Goal: Transaction & Acquisition: Purchase product/service

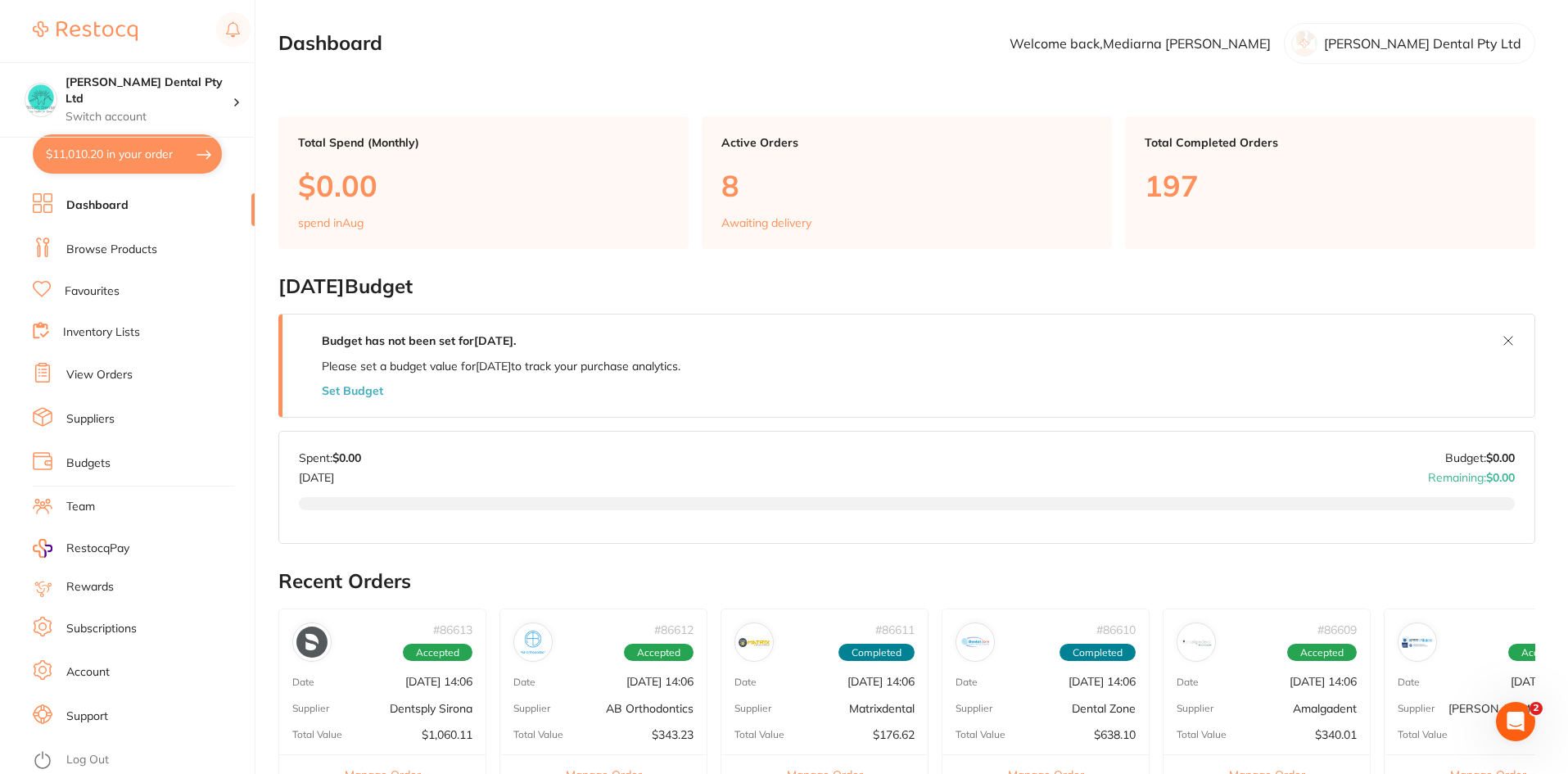
click at [122, 159] on button "$11,010.20 in your order" at bounding box center [127, 153] width 189 height 40
checkbox input "true"
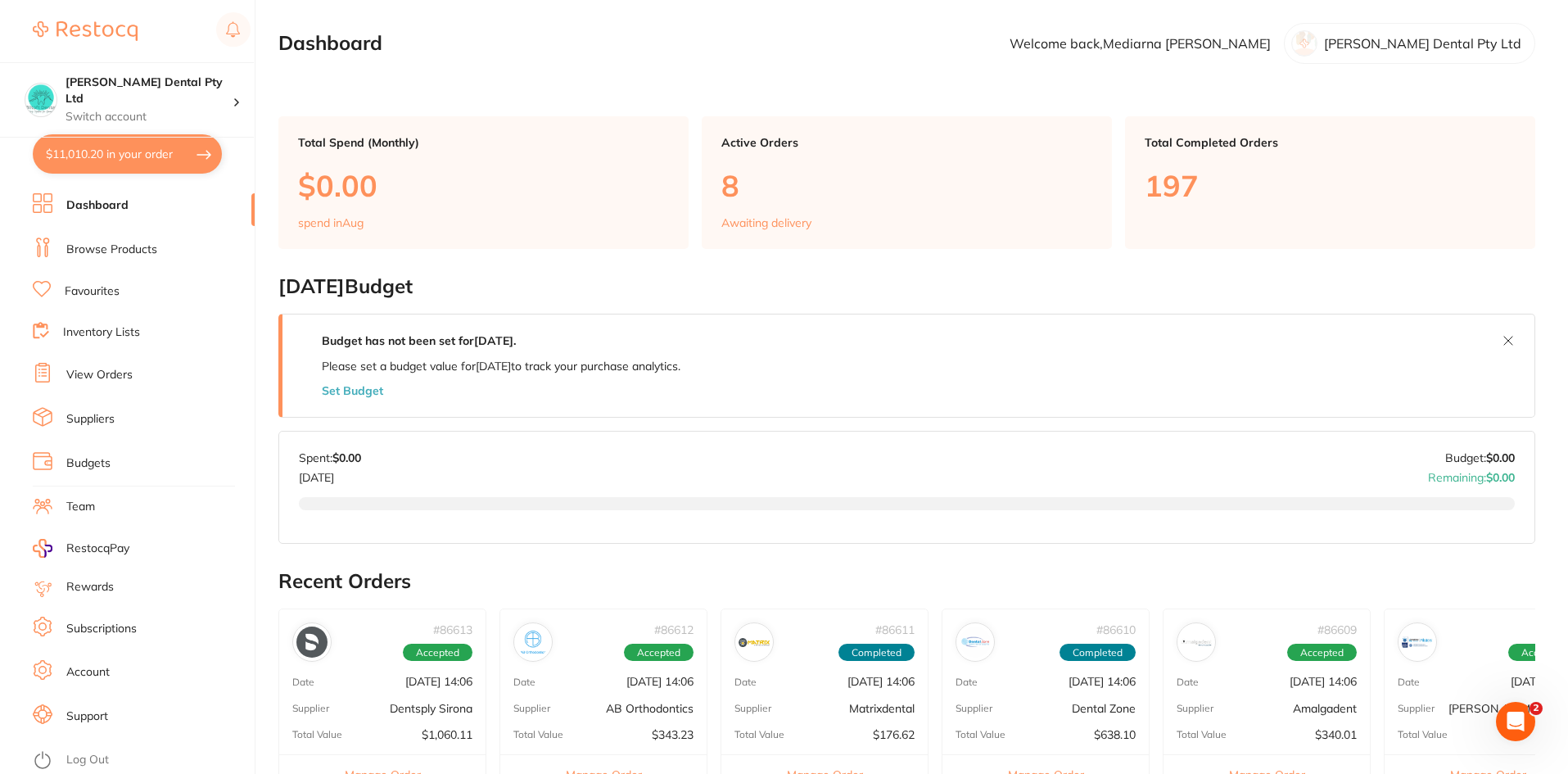
checkbox input "true"
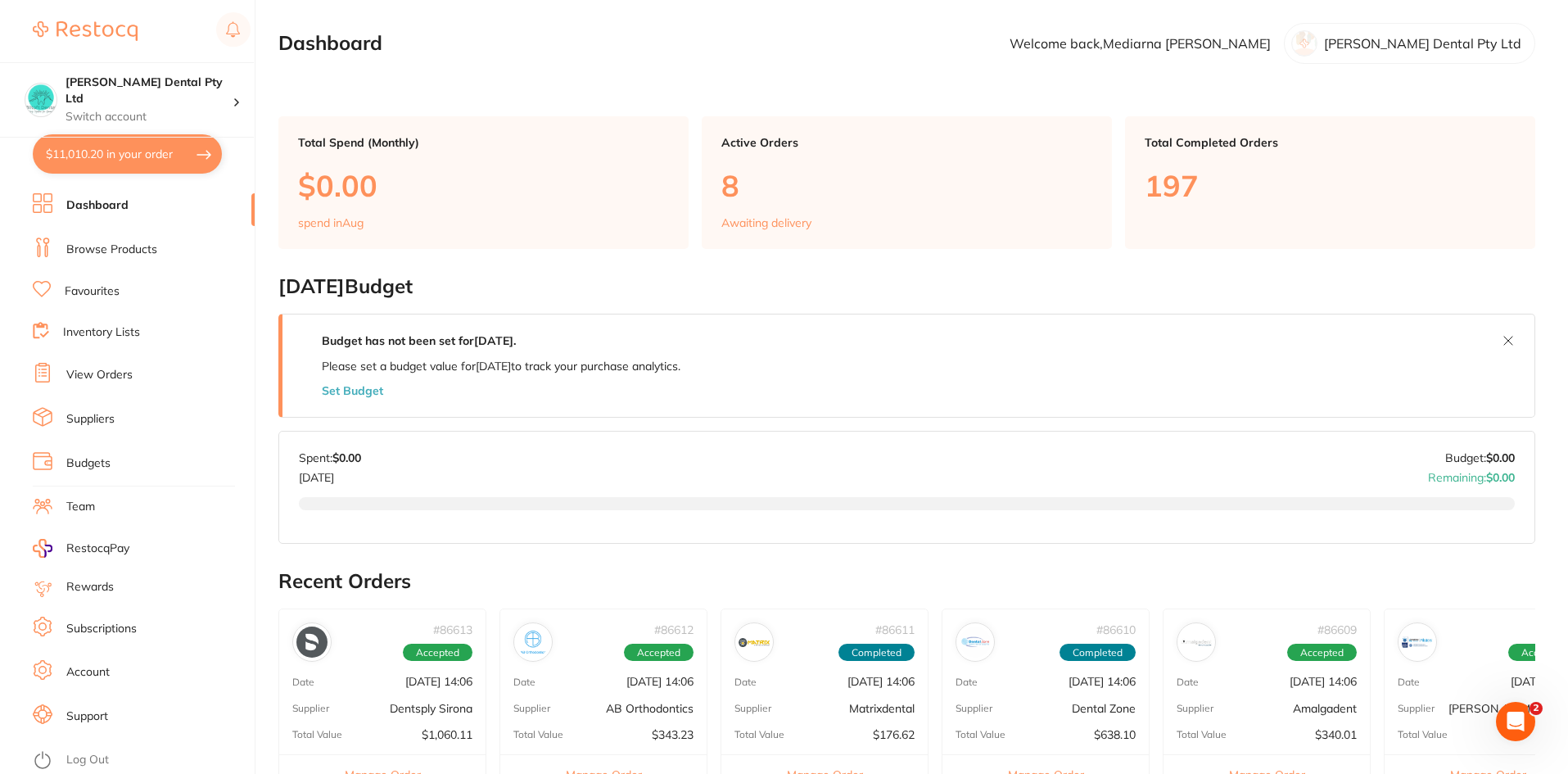
checkbox input "true"
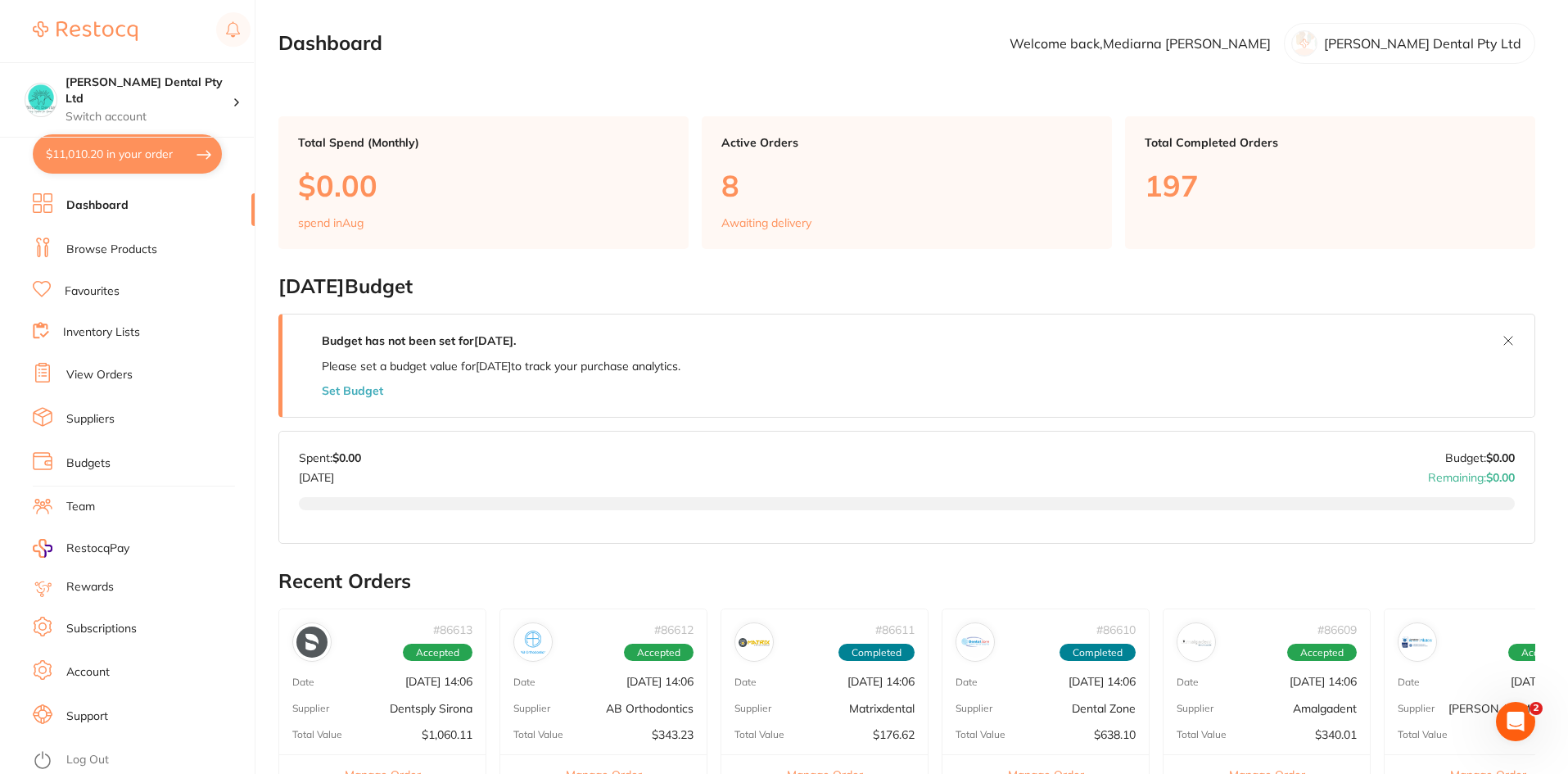
checkbox input "true"
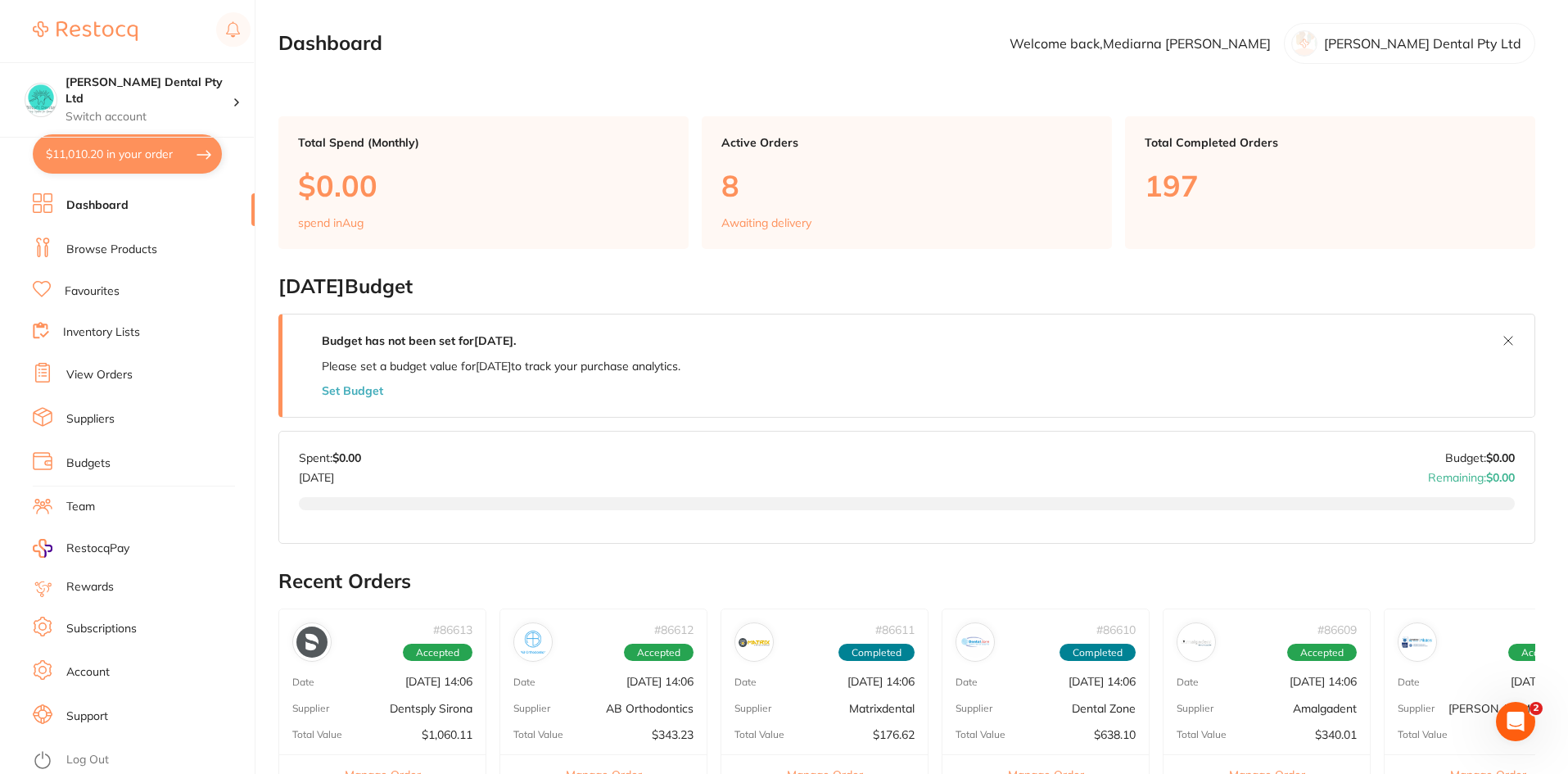
checkbox input "true"
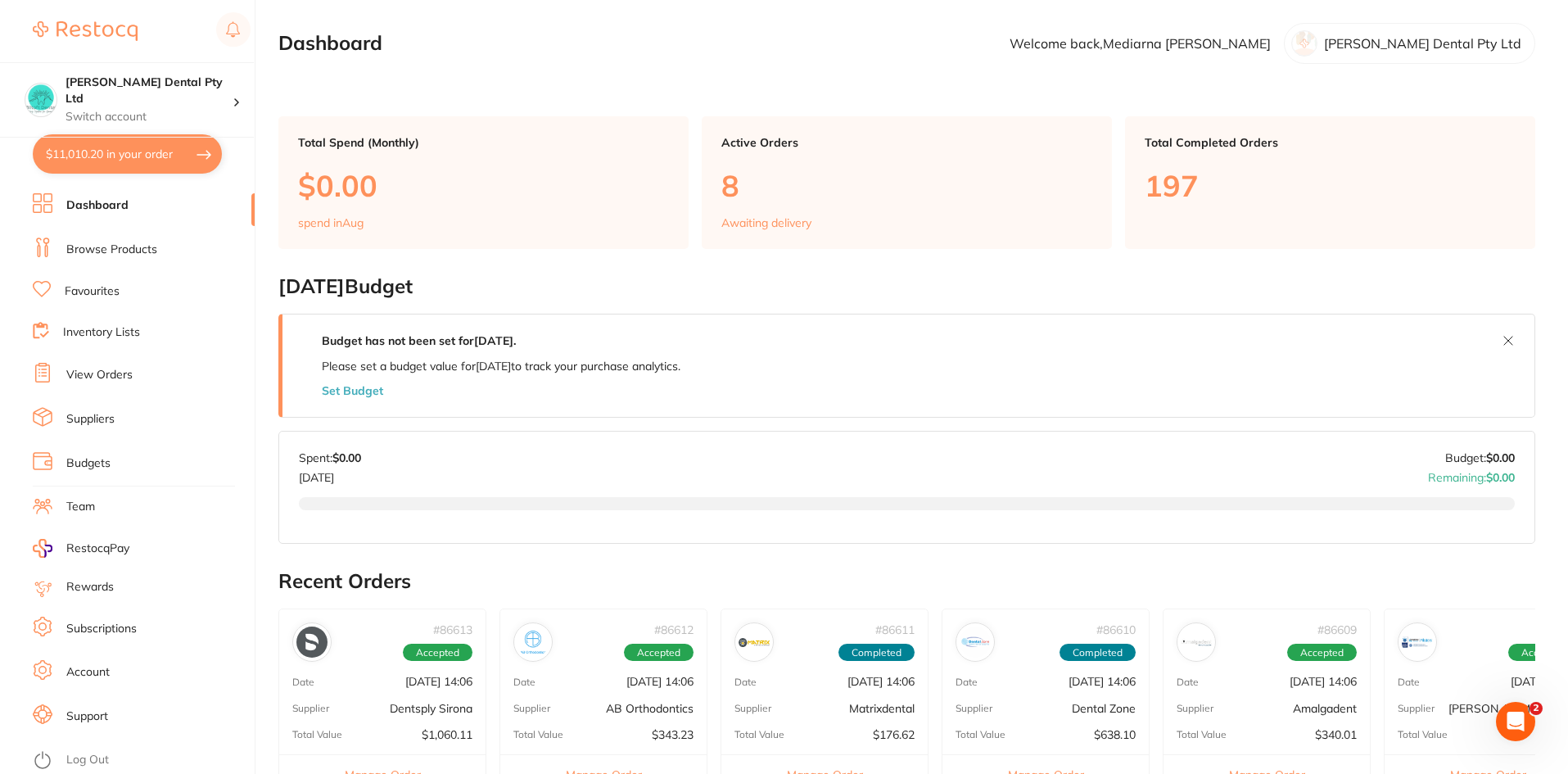
checkbox input "true"
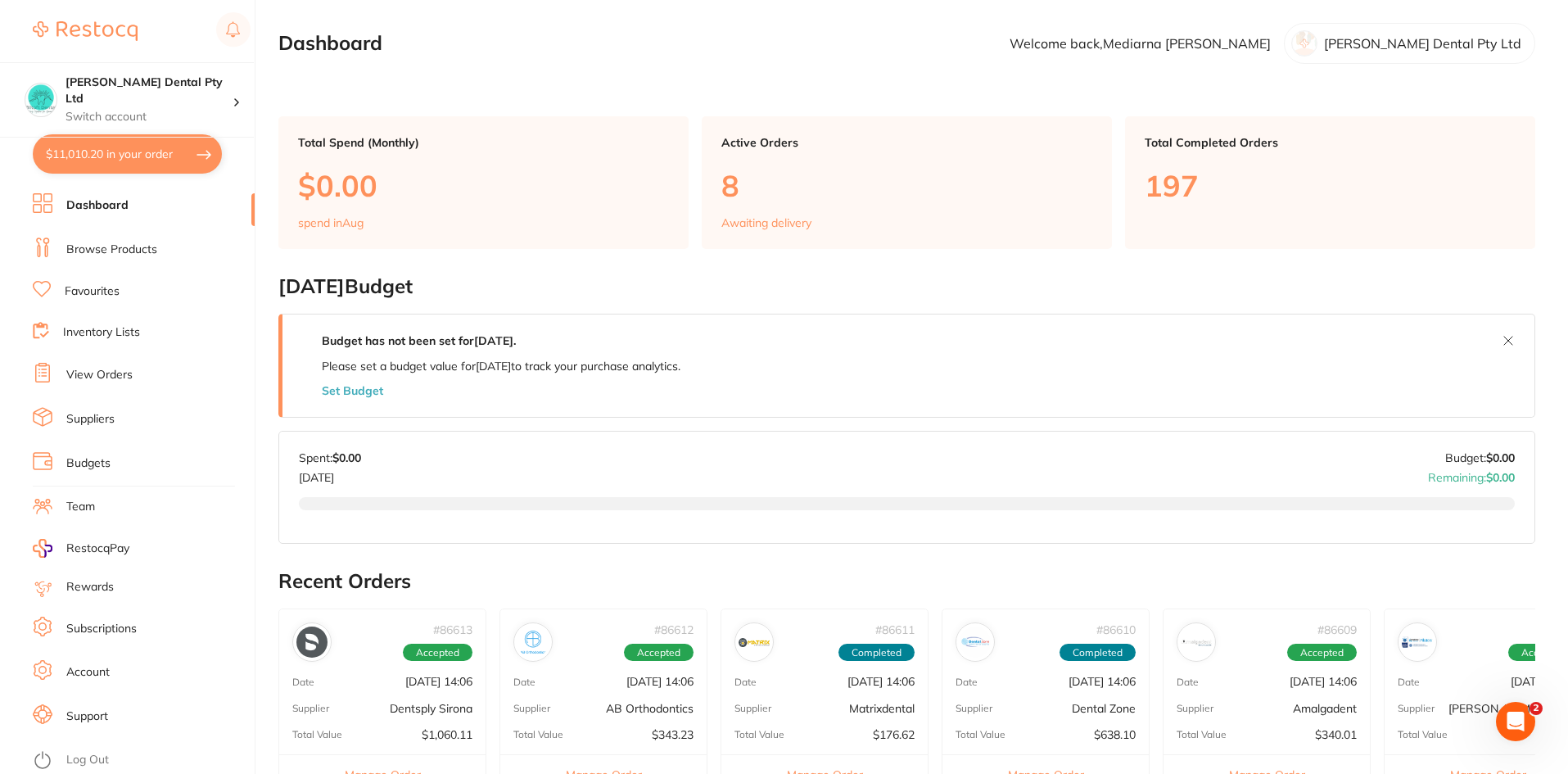
checkbox input "true"
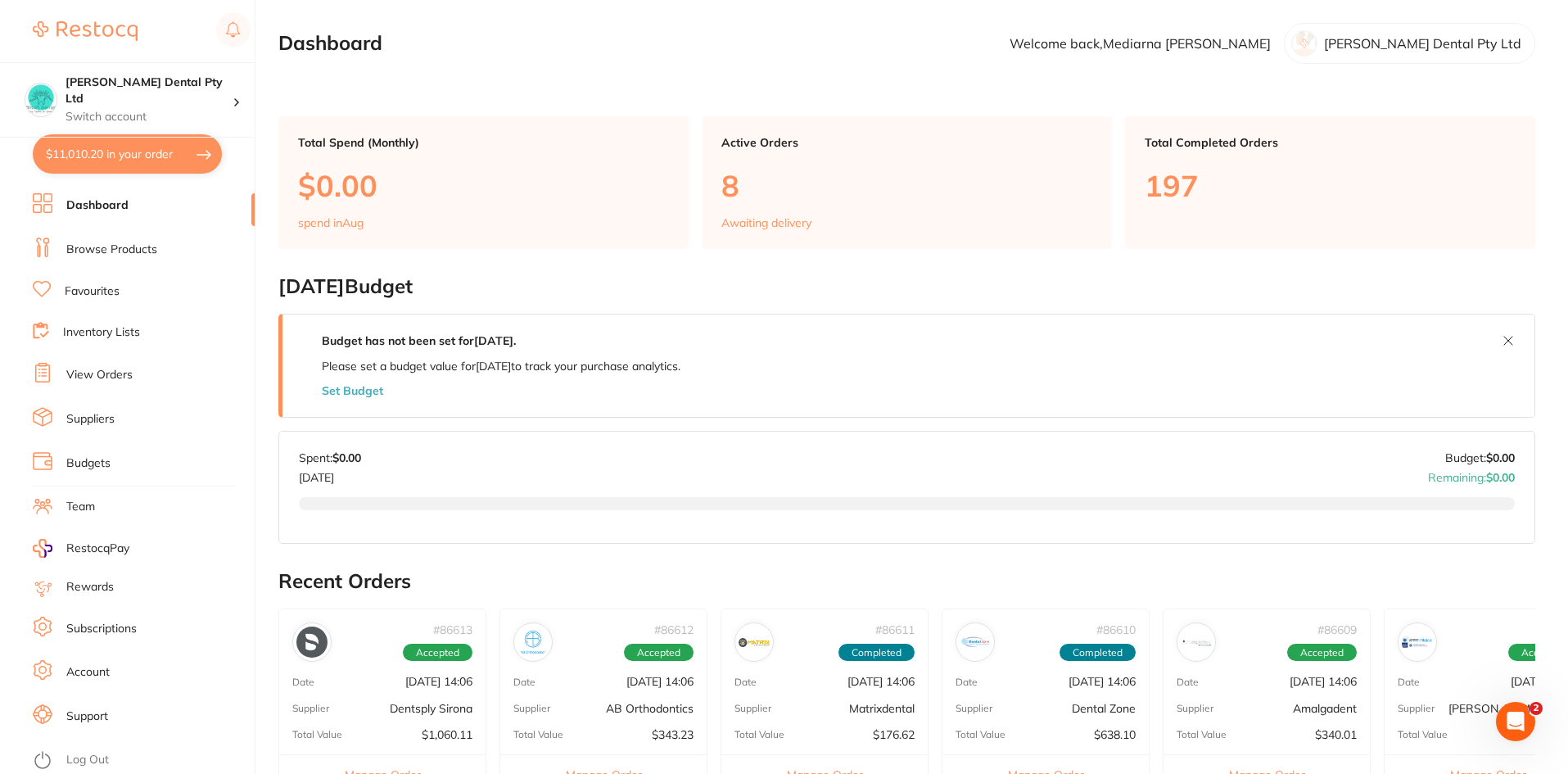
checkbox input "true"
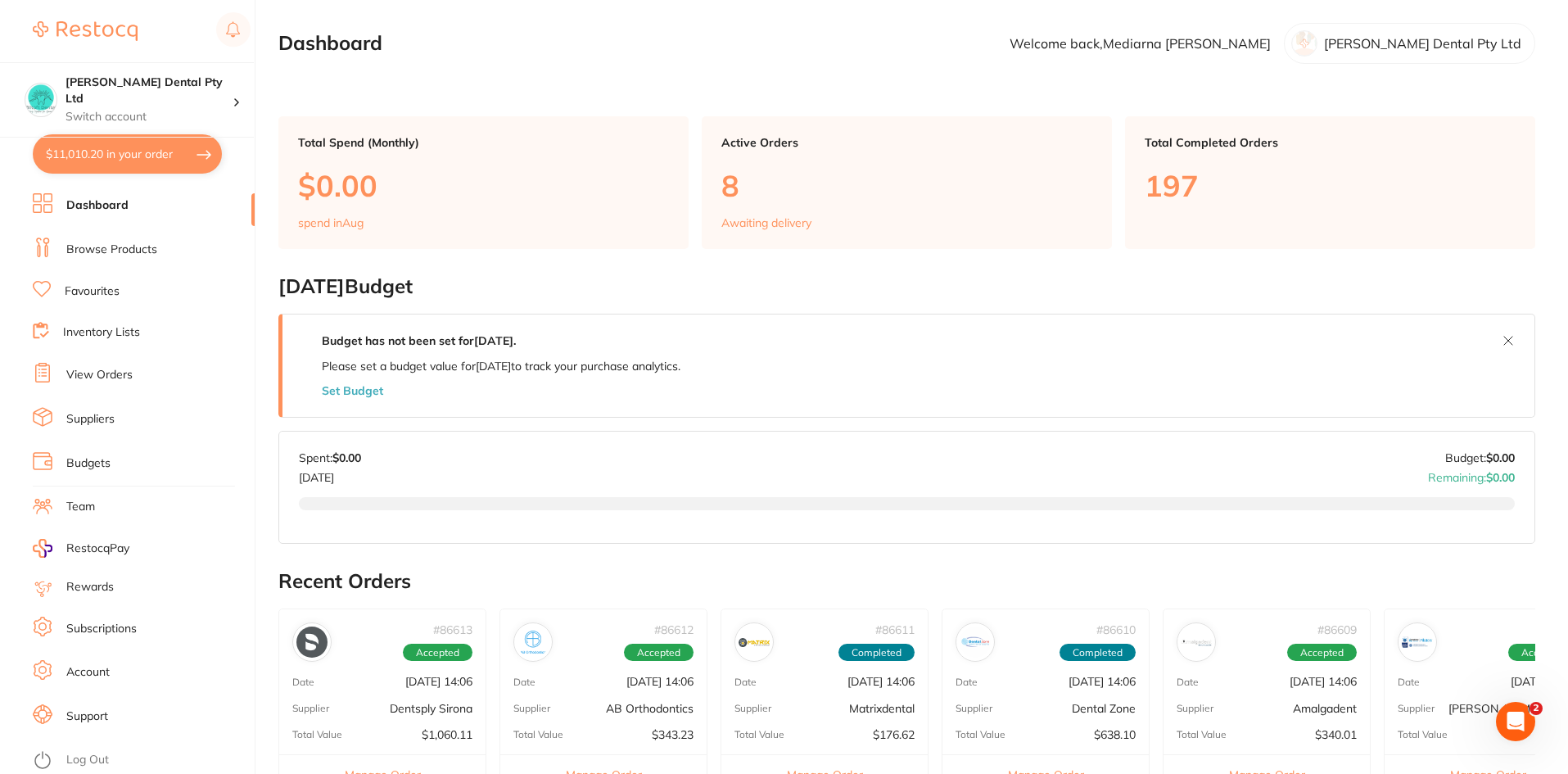
checkbox input "true"
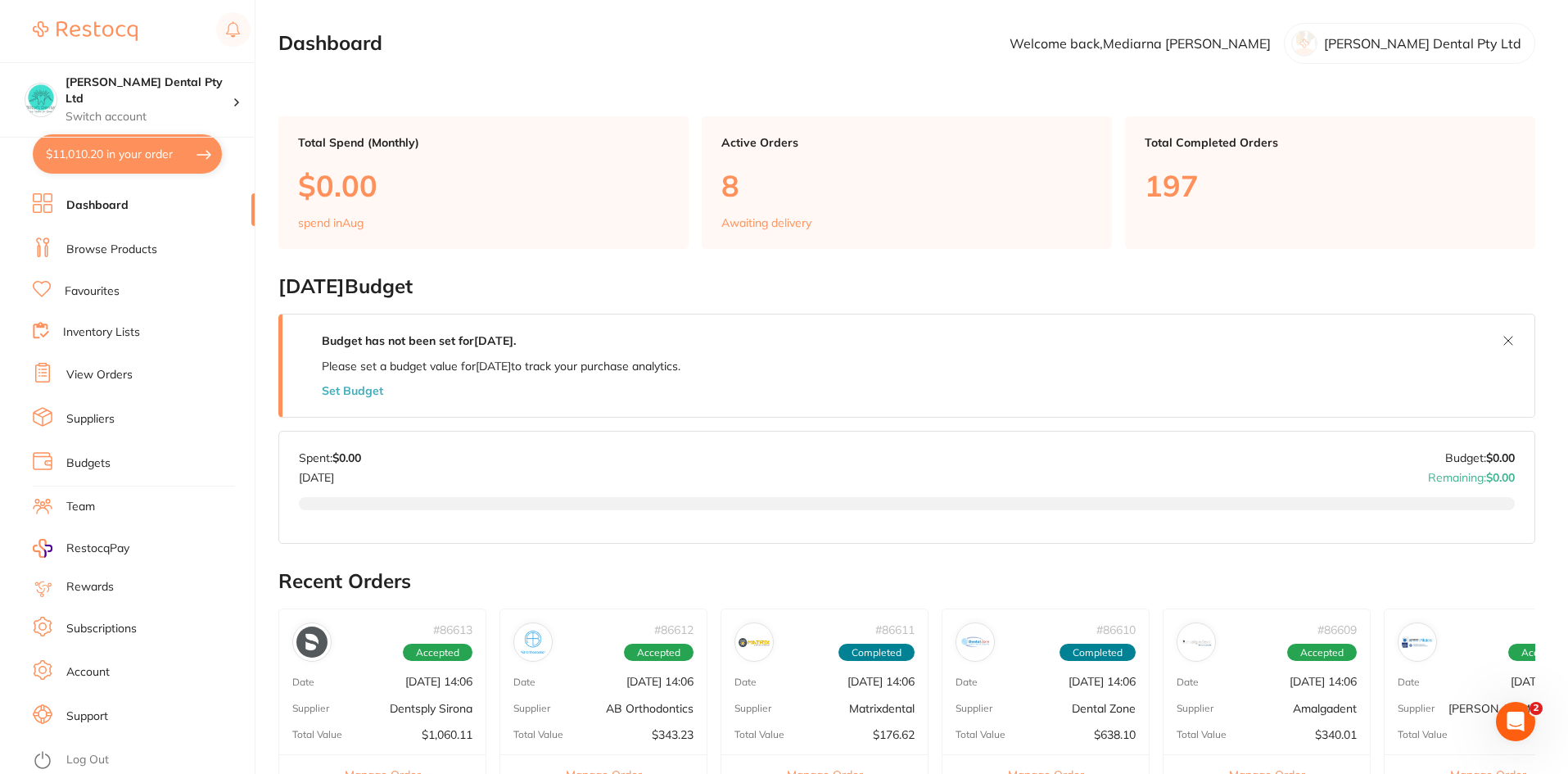
checkbox input "true"
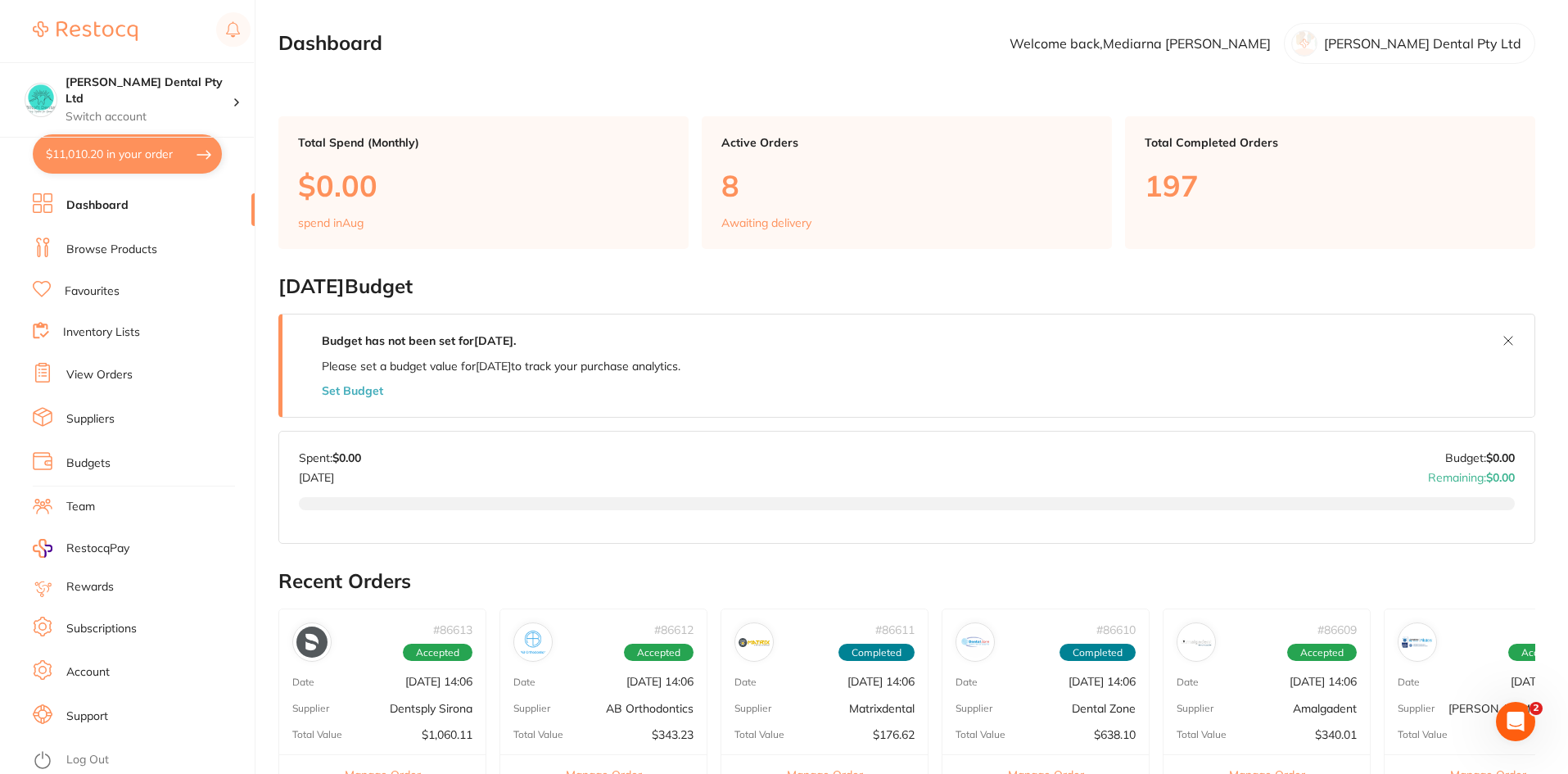
checkbox input "true"
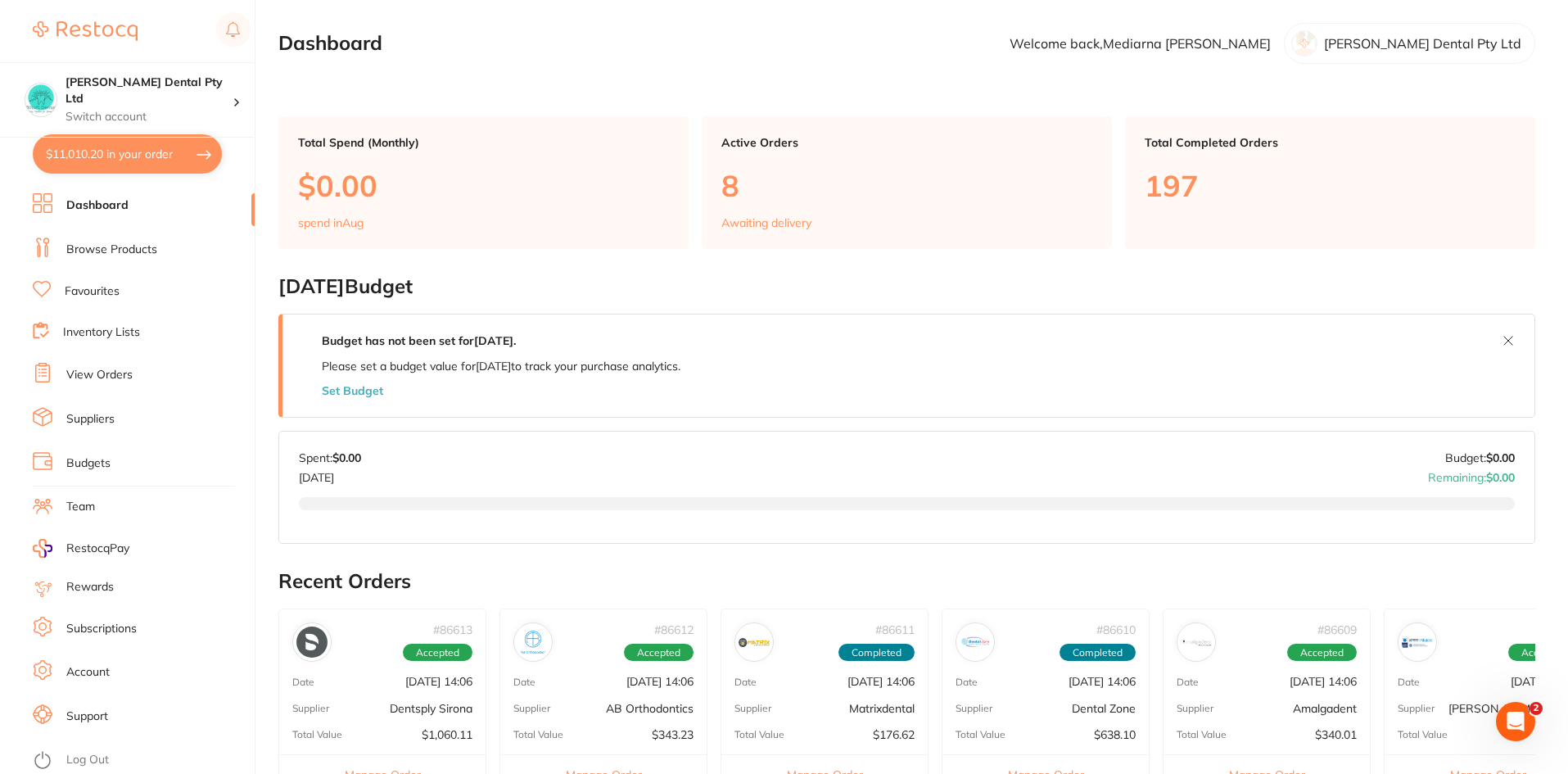
checkbox input "true"
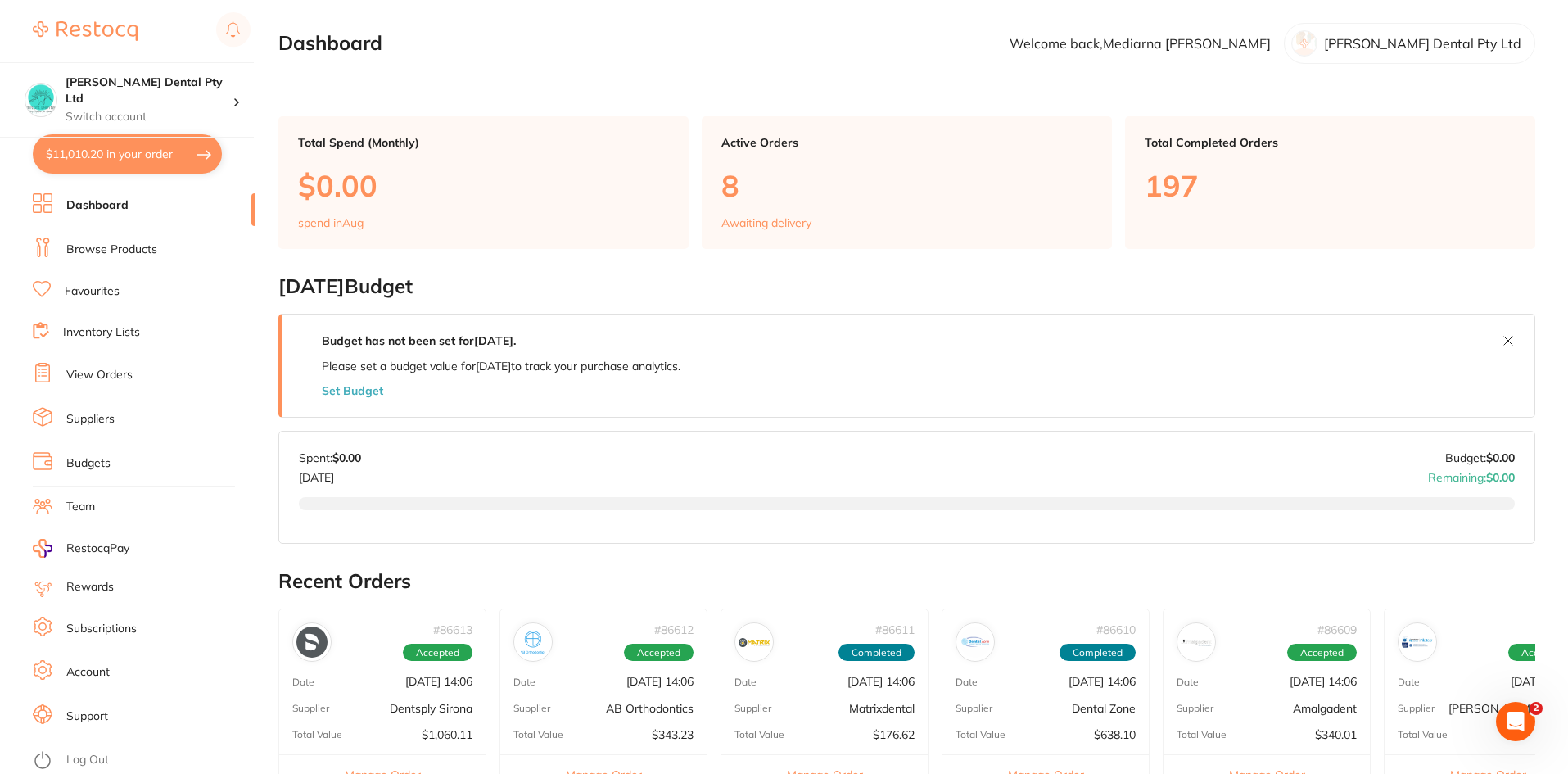
checkbox input "true"
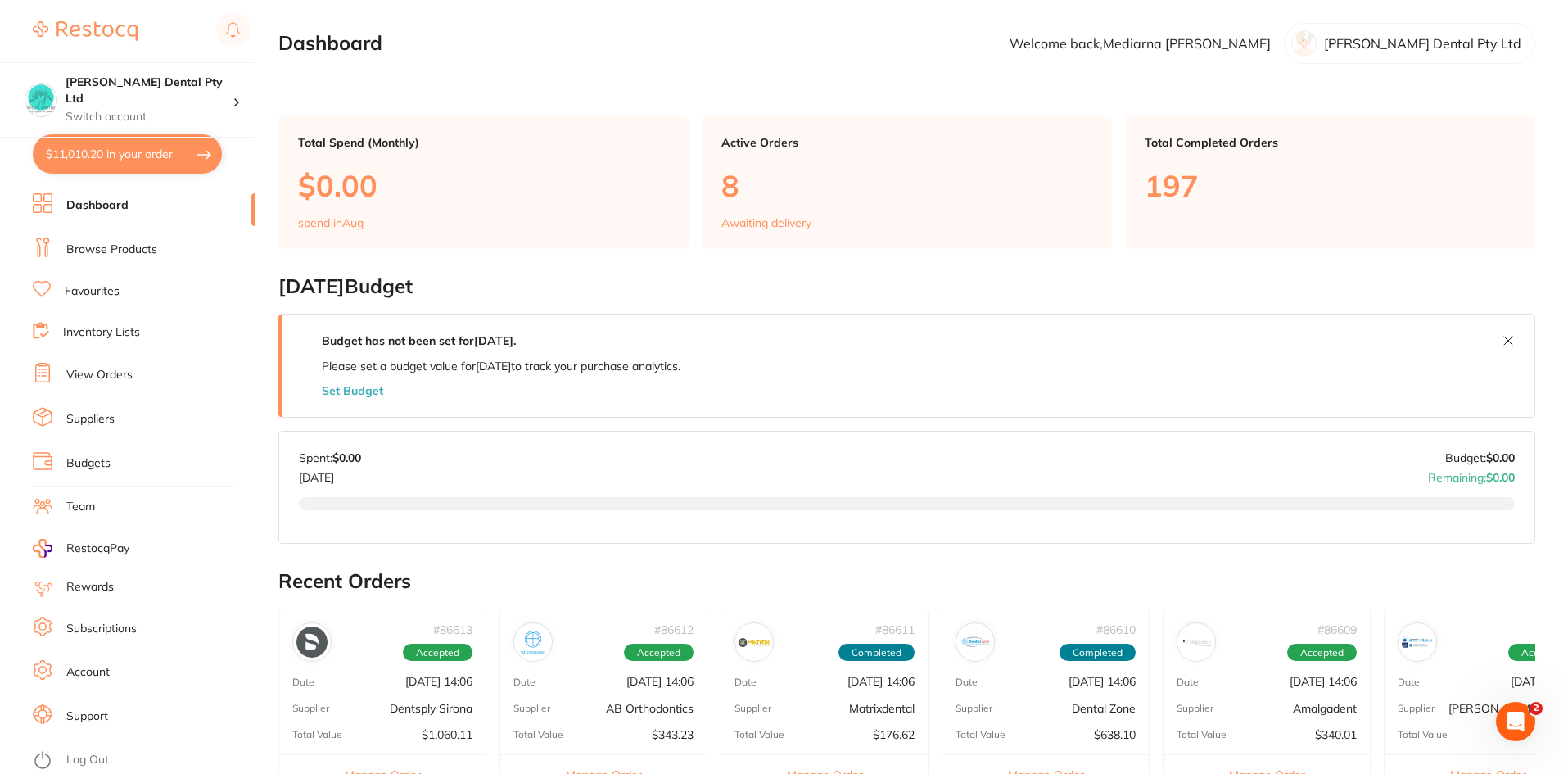
checkbox input "true"
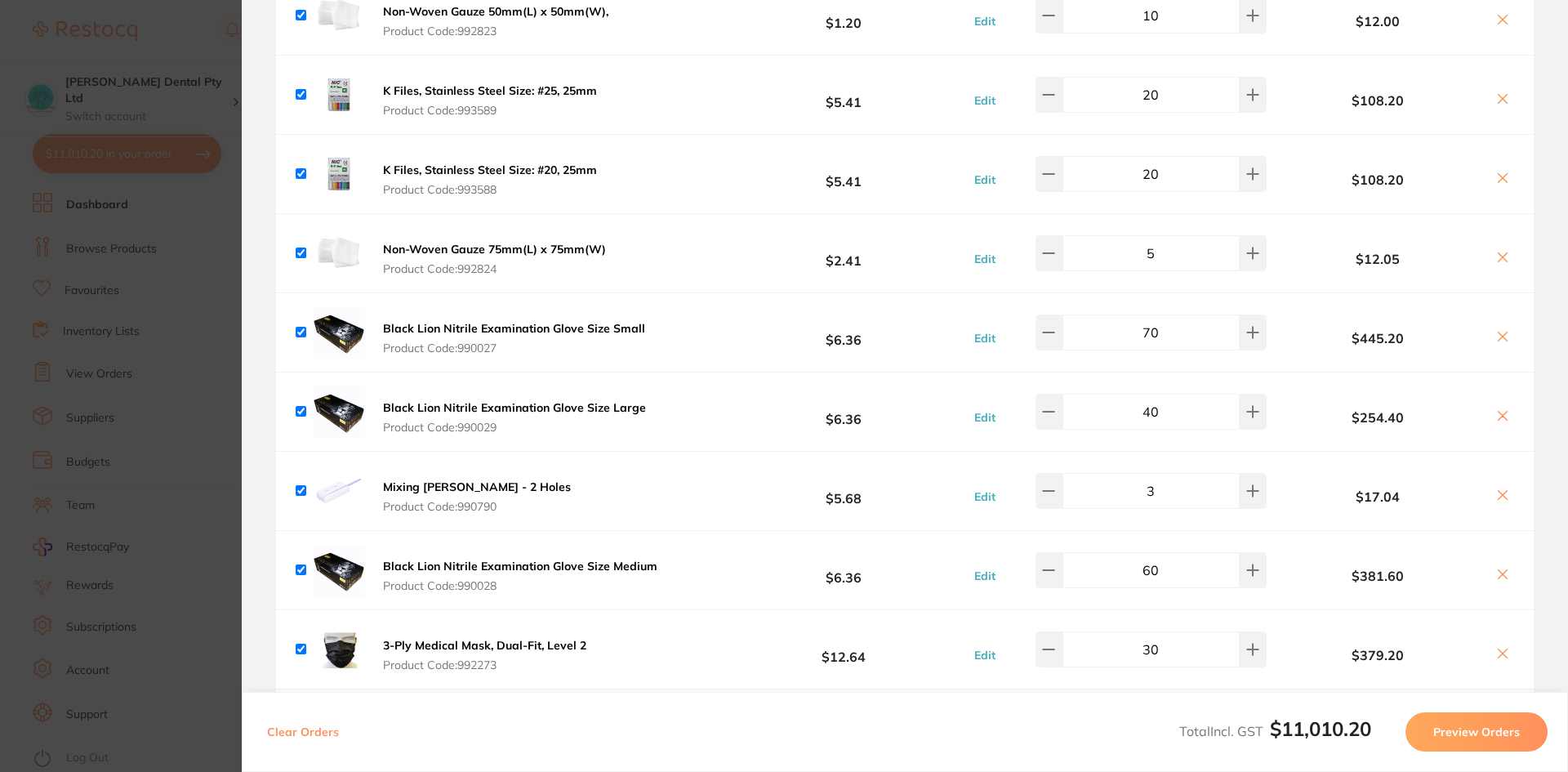
scroll to position [4741, 0]
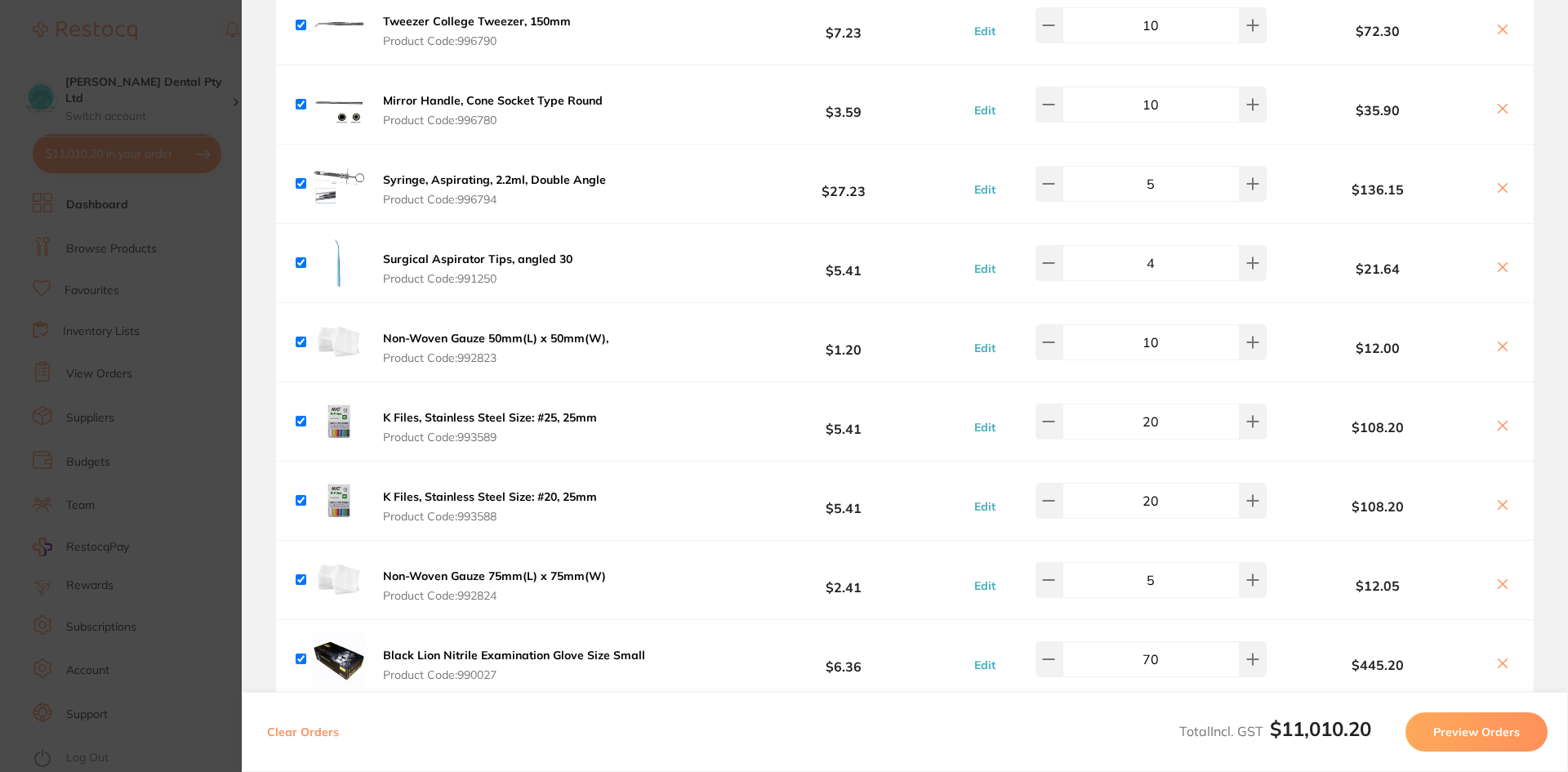
click at [126, 568] on section "Update RRP Set your pre negotiated price for this item. Item Agreed RRP (excl. …" at bounding box center [784, 386] width 1568 height 772
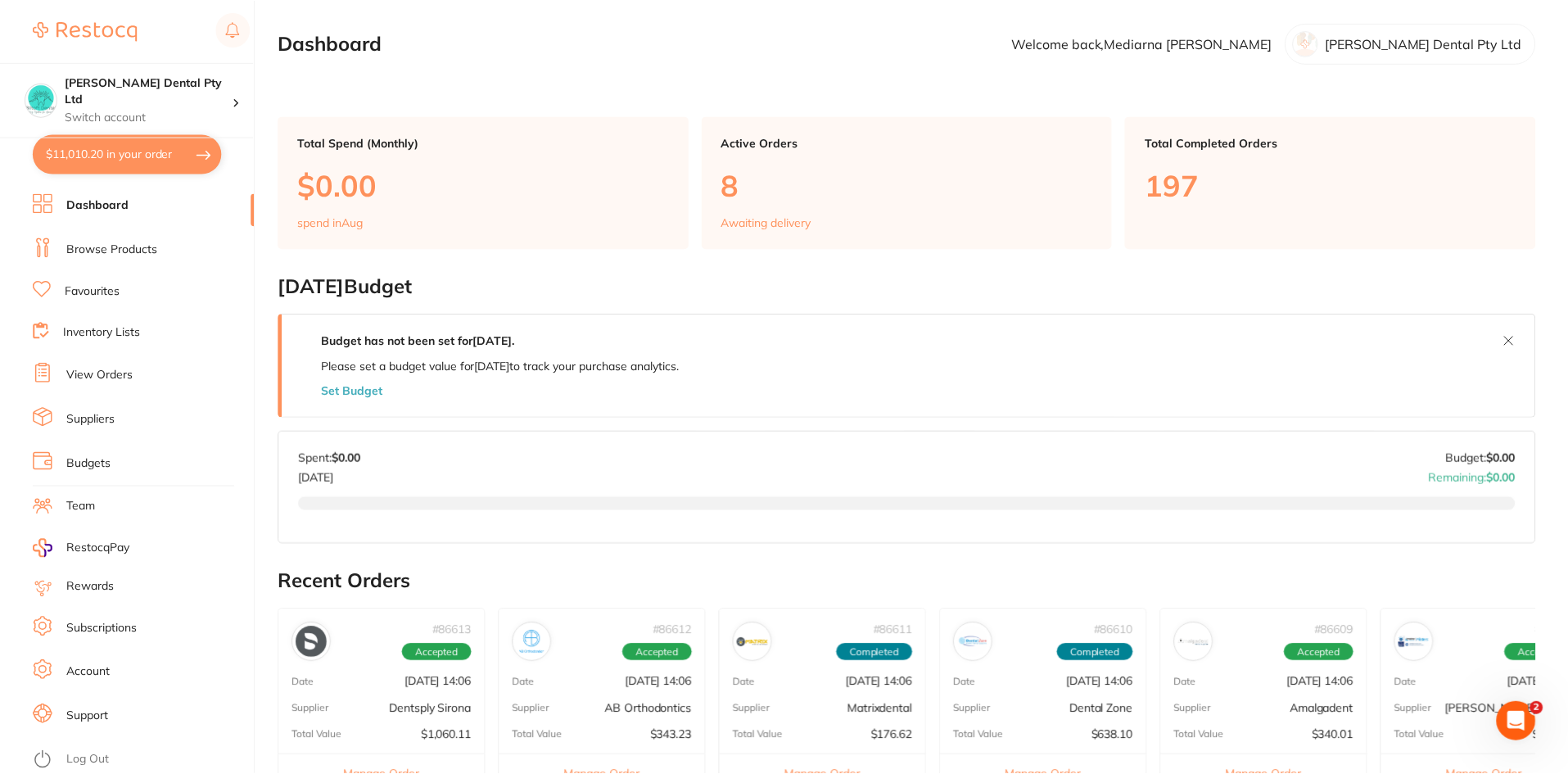
scroll to position [1, 0]
click at [91, 760] on link "Log Out" at bounding box center [88, 760] width 42 height 16
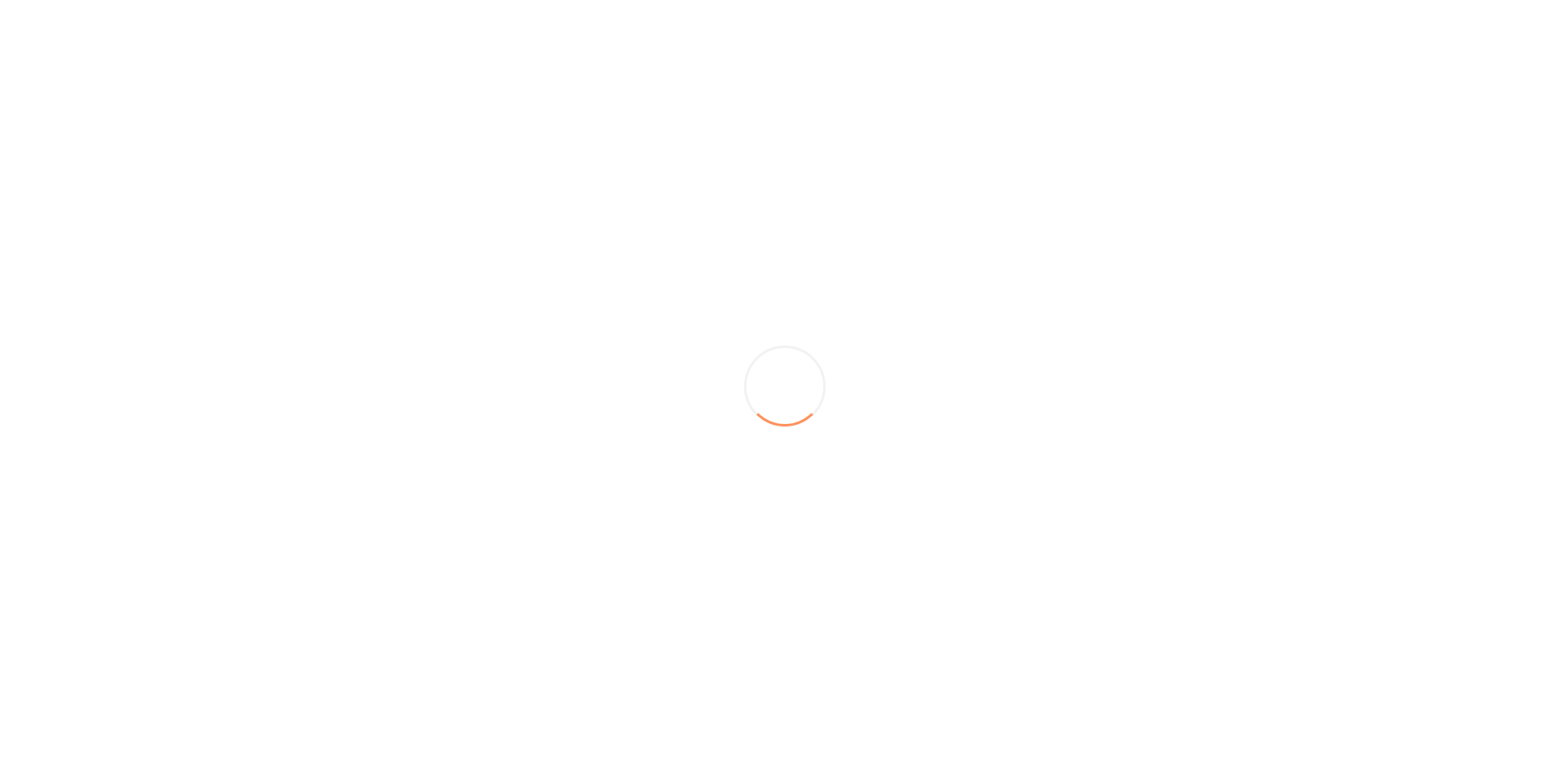
scroll to position [0, 0]
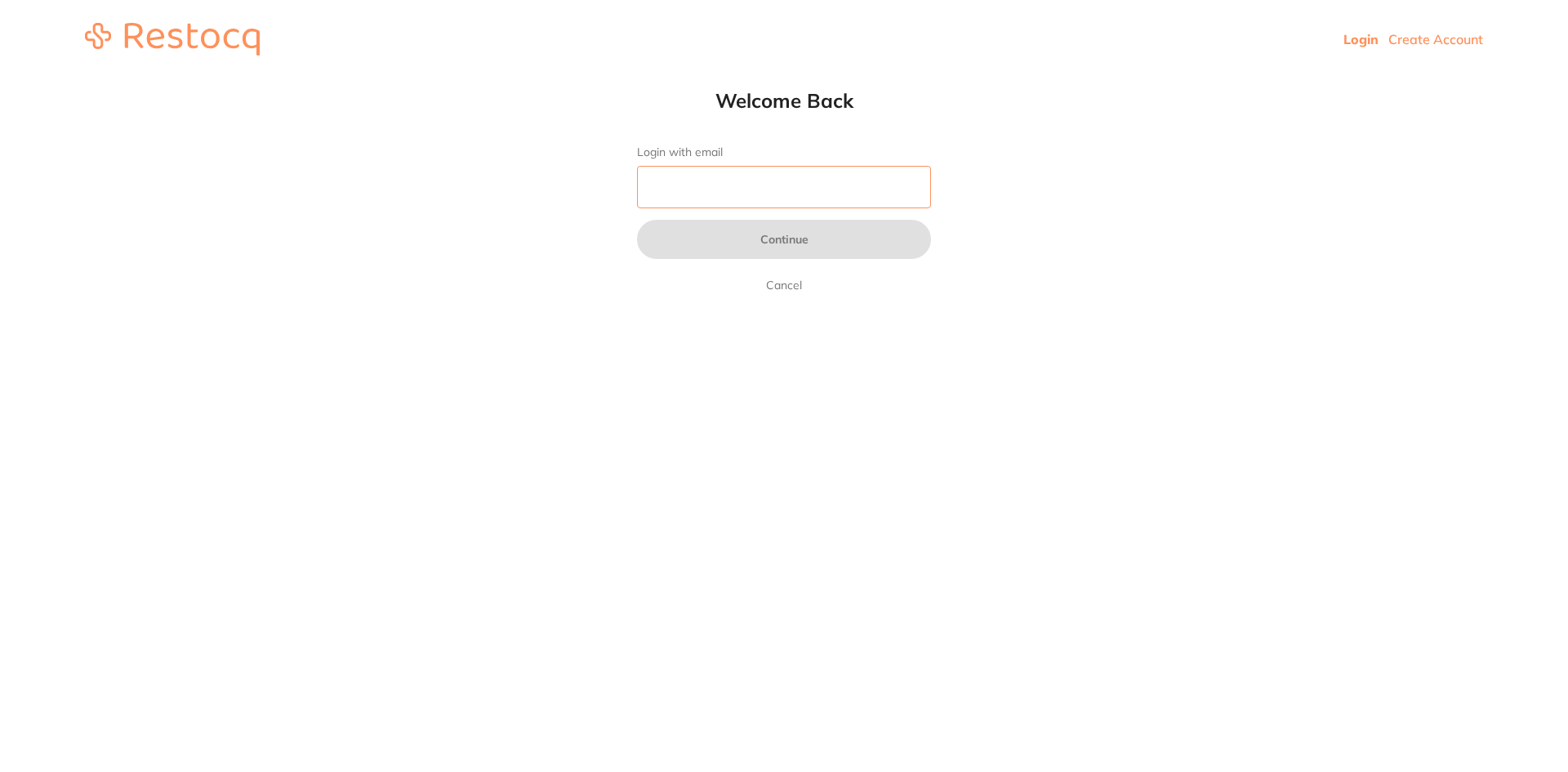
click at [793, 180] on input "Login with email" at bounding box center [784, 187] width 294 height 42
